Goal: Book appointment/travel/reservation

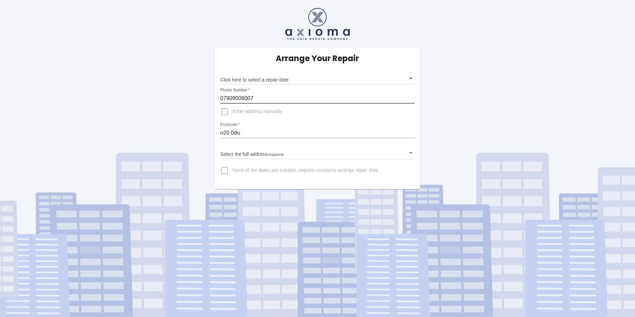
drag, startPoint x: 264, startPoint y: 98, endPoint x: 213, endPoint y: 99, distance: 51.2
click at [213, 99] on div "Arrange Your Repair Click here to select a repair date ​ Phone Number   * 07909…" at bounding box center [317, 118] width 215 height 141
click at [280, 79] on body "Arrange Your Repair Click here to select a repair date ​ Phone Number   * 07909…" at bounding box center [317, 158] width 635 height 317
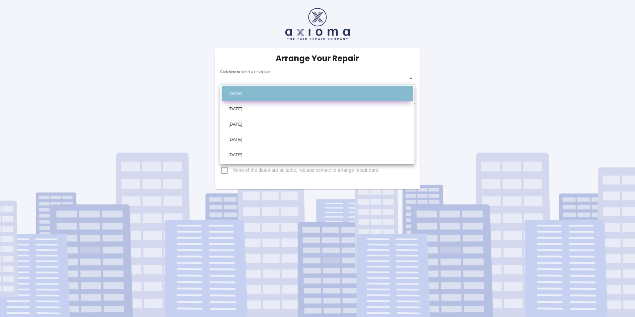
click at [262, 93] on li "[DATE]" at bounding box center [317, 93] width 191 height 15
type input "[DATE]T00:00:00.000Z"
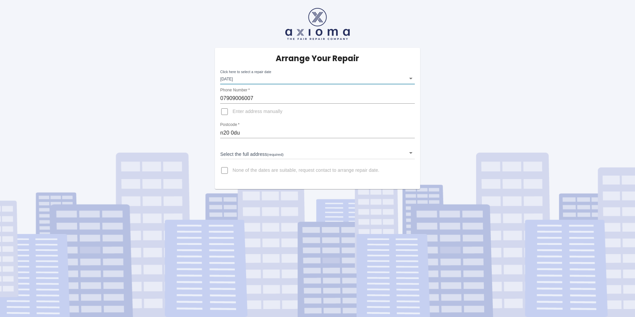
click at [264, 151] on body "Arrange Your Repair Click here to select a repair date [DATE] [DATE]T00:00:00.0…" at bounding box center [317, 158] width 635 height 317
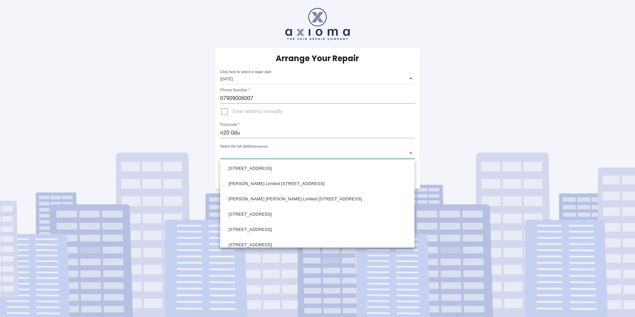
click at [266, 151] on div at bounding box center [317, 158] width 635 height 317
click at [268, 150] on body "Arrange Your Repair Click here to select a repair date [DATE] [DATE]T00:00:00.0…" at bounding box center [317, 158] width 635 height 317
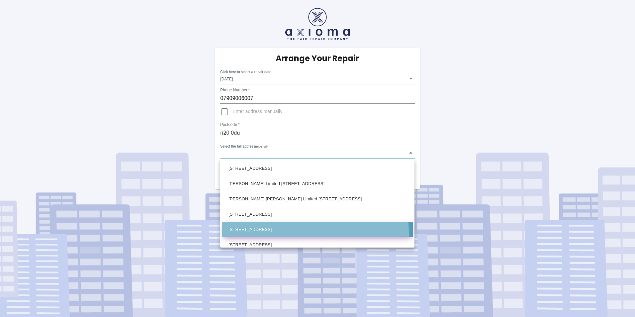
click at [277, 234] on li "[STREET_ADDRESS]" at bounding box center [317, 229] width 191 height 15
type input "[STREET_ADDRESS]"
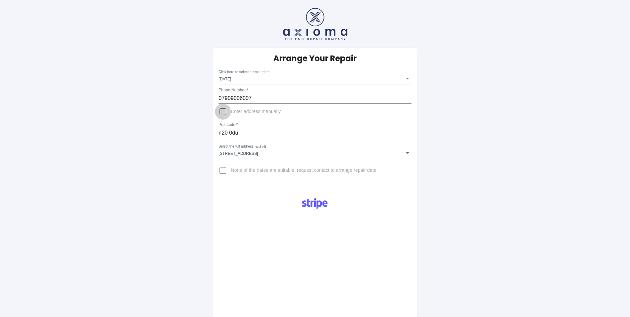
click at [221, 111] on input "Enter address manually" at bounding box center [223, 112] width 16 height 16
click at [221, 112] on input "Enter address manually" at bounding box center [223, 112] width 16 height 16
click at [288, 155] on body "Arrange Your Repair Click here to select a repair date [DATE] [DATE]T00:00:00.0…" at bounding box center [315, 251] width 630 height 503
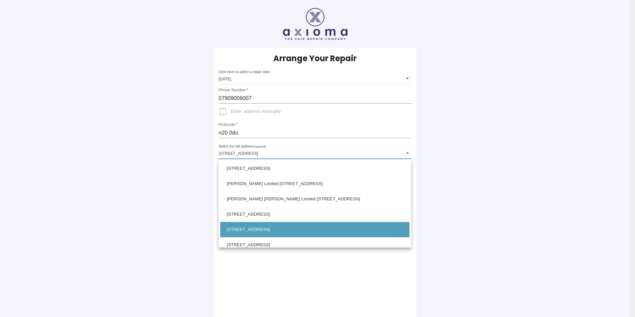
click at [287, 154] on div at bounding box center [317, 158] width 635 height 317
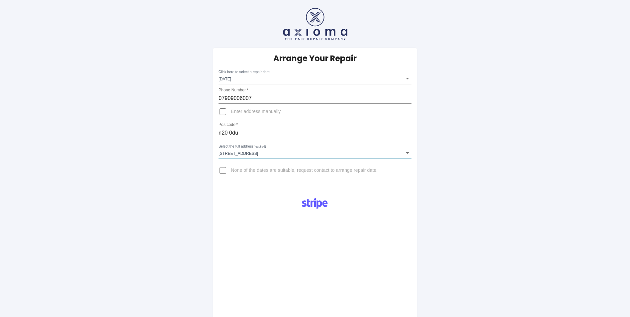
click at [237, 113] on span "Enter address manually" at bounding box center [256, 111] width 50 height 7
click at [231, 113] on input "Enter address manually" at bounding box center [223, 112] width 16 height 16
checkbox input "true"
click at [278, 153] on input "[STREET_ADDRESS]" at bounding box center [315, 149] width 193 height 11
type input "[STREET_ADDRESS]"
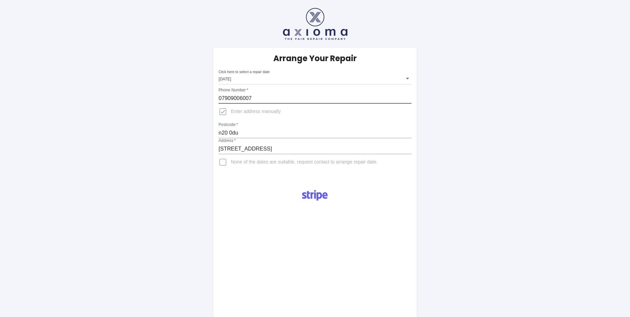
click at [258, 98] on input "07909006007" at bounding box center [315, 98] width 193 height 11
drag, startPoint x: 259, startPoint y: 98, endPoint x: 208, endPoint y: 101, distance: 50.9
click at [208, 101] on div "Arrange Your Repair Click here to select a repair date [DATE] [DATE]T00:00:00.0…" at bounding box center [315, 247] width 640 height 495
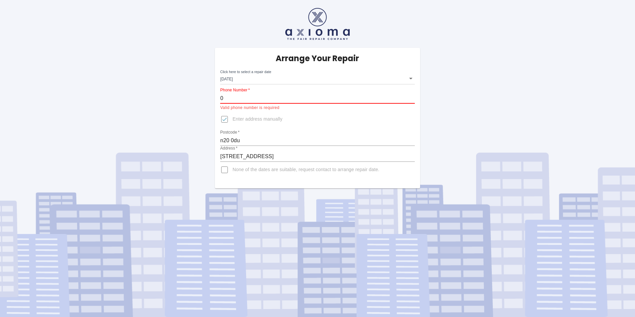
type input "0"
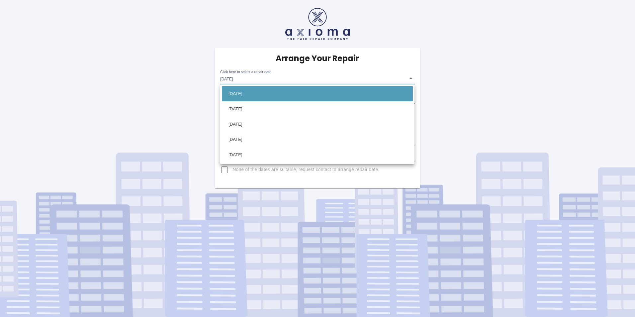
click at [247, 79] on body "Arrange Your Repair Click here to select a repair date [DATE] [DATE]T00:00:00.0…" at bounding box center [317, 158] width 635 height 317
click at [248, 81] on div at bounding box center [317, 158] width 635 height 317
click at [247, 79] on body "Arrange Your Repair Click here to select a repair date [DATE] [DATE]T00:00:00.0…" at bounding box center [317, 158] width 635 height 317
click at [247, 79] on div at bounding box center [317, 158] width 635 height 317
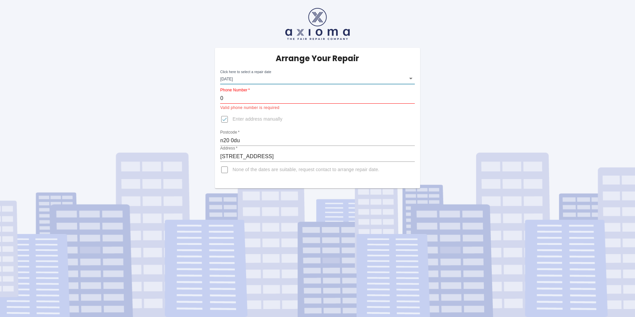
click at [244, 95] on input "0" at bounding box center [317, 98] width 194 height 11
click at [239, 97] on input "0" at bounding box center [317, 98] width 194 height 11
drag, startPoint x: 231, startPoint y: 98, endPoint x: 216, endPoint y: 99, distance: 15.0
click at [216, 99] on div "Arrange Your Repair Click here to select a repair date [DATE] [DATE]T00:00:00.0…" at bounding box center [317, 118] width 205 height 141
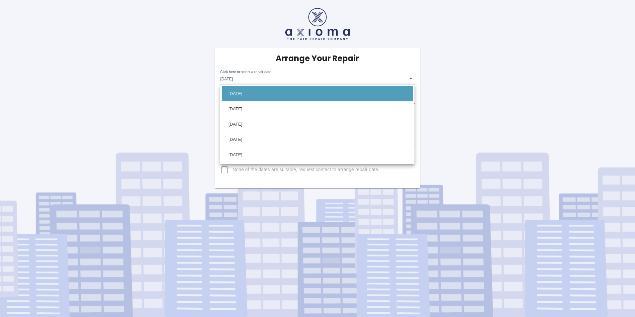
click at [268, 80] on body "Arrange Your Repair Click here to select a repair date [DATE] [DATE]T00:00:00.0…" at bounding box center [317, 158] width 635 height 317
click at [261, 94] on li "[DATE]" at bounding box center [317, 93] width 191 height 15
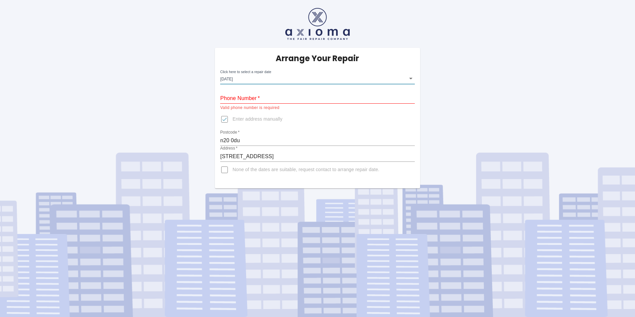
click at [272, 101] on input "Phone Number   *" at bounding box center [317, 98] width 194 height 11
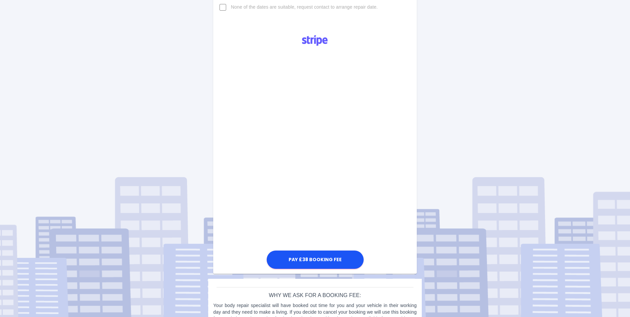
scroll to position [178, 0]
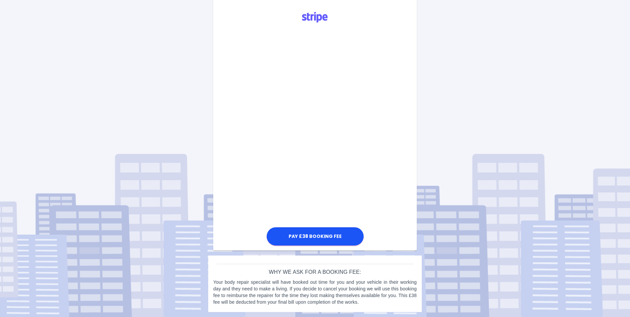
type input "07976215630"
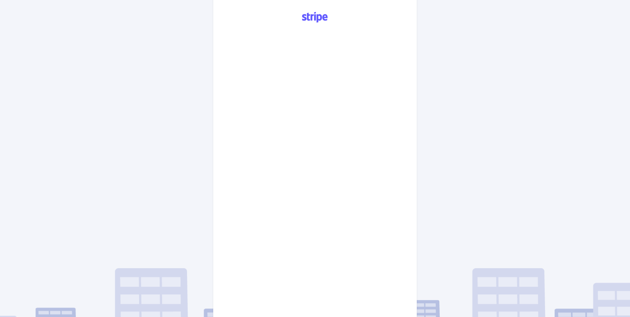
click at [416, 190] on div "Pay £38 Booking Fee" at bounding box center [314, 184] width 203 height 356
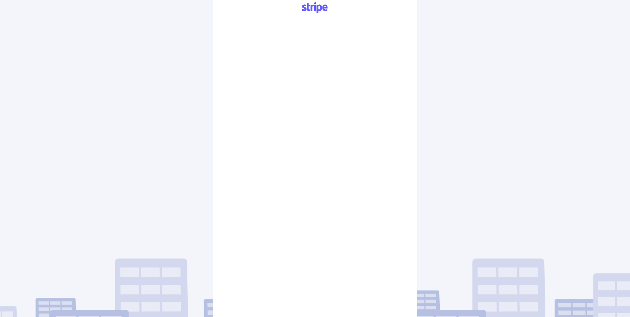
scroll to position [278, 0]
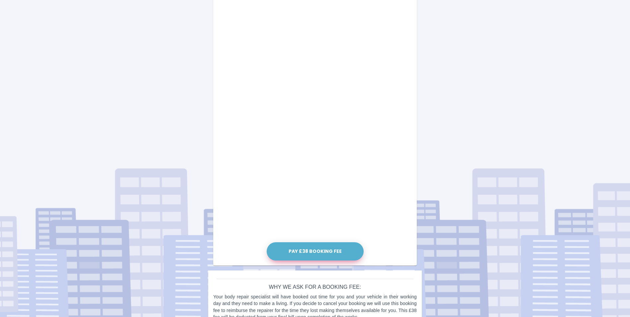
click at [331, 253] on button "Pay £38 Booking Fee" at bounding box center [315, 251] width 97 height 18
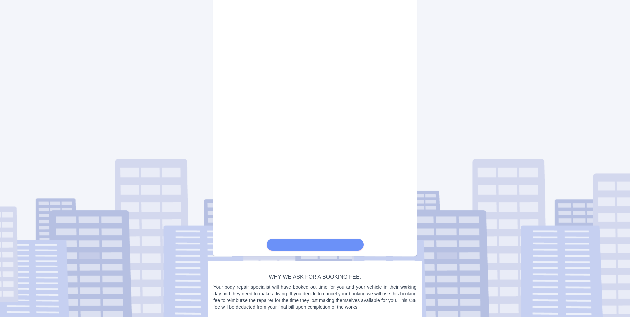
scroll to position [286, 0]
